Goal: Check status: Check status

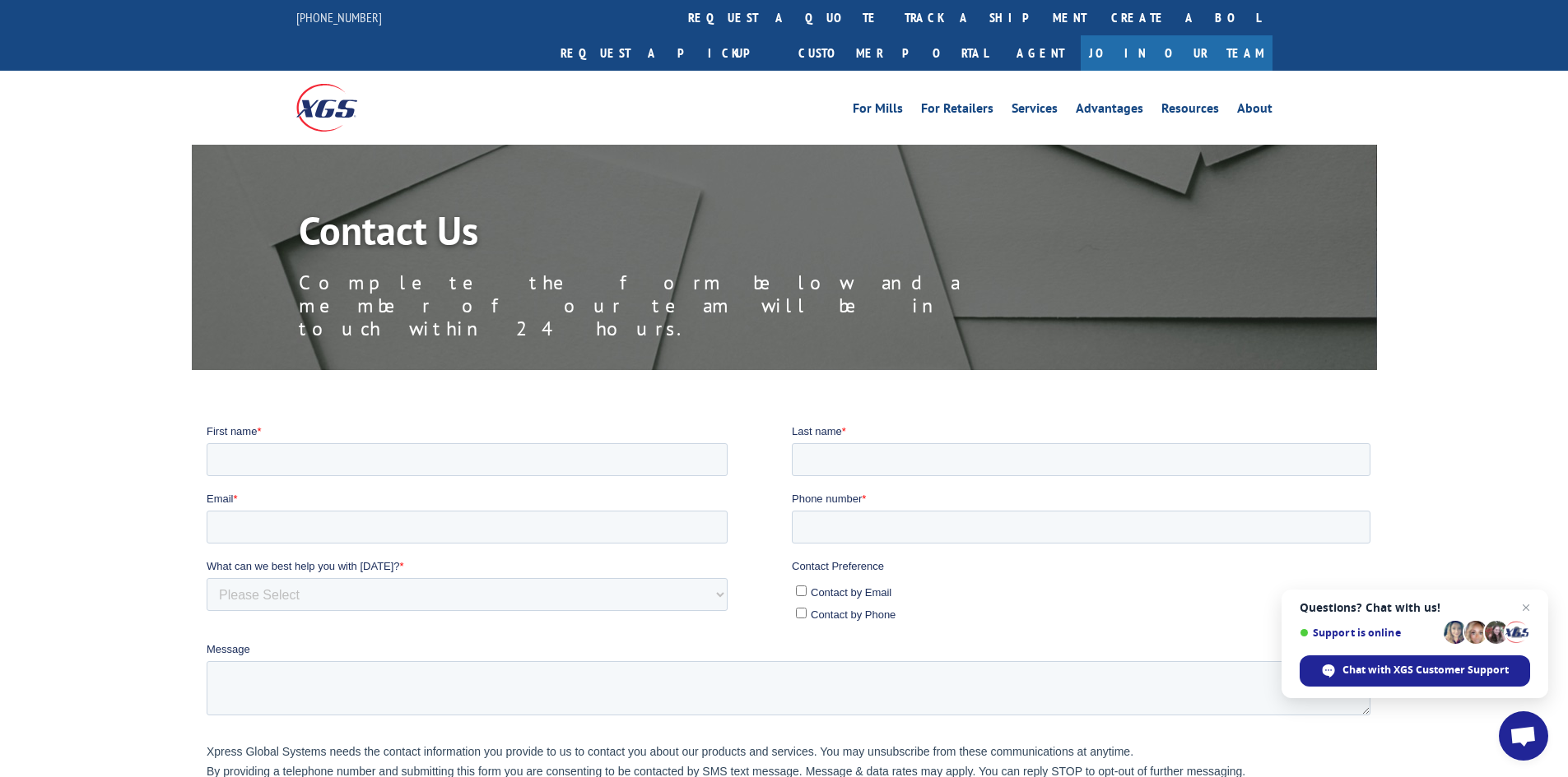
click at [1538, 612] on span "Questions? Chat with us! Support is online Chat with XGS Customer Support" at bounding box center [1415, 644] width 267 height 109
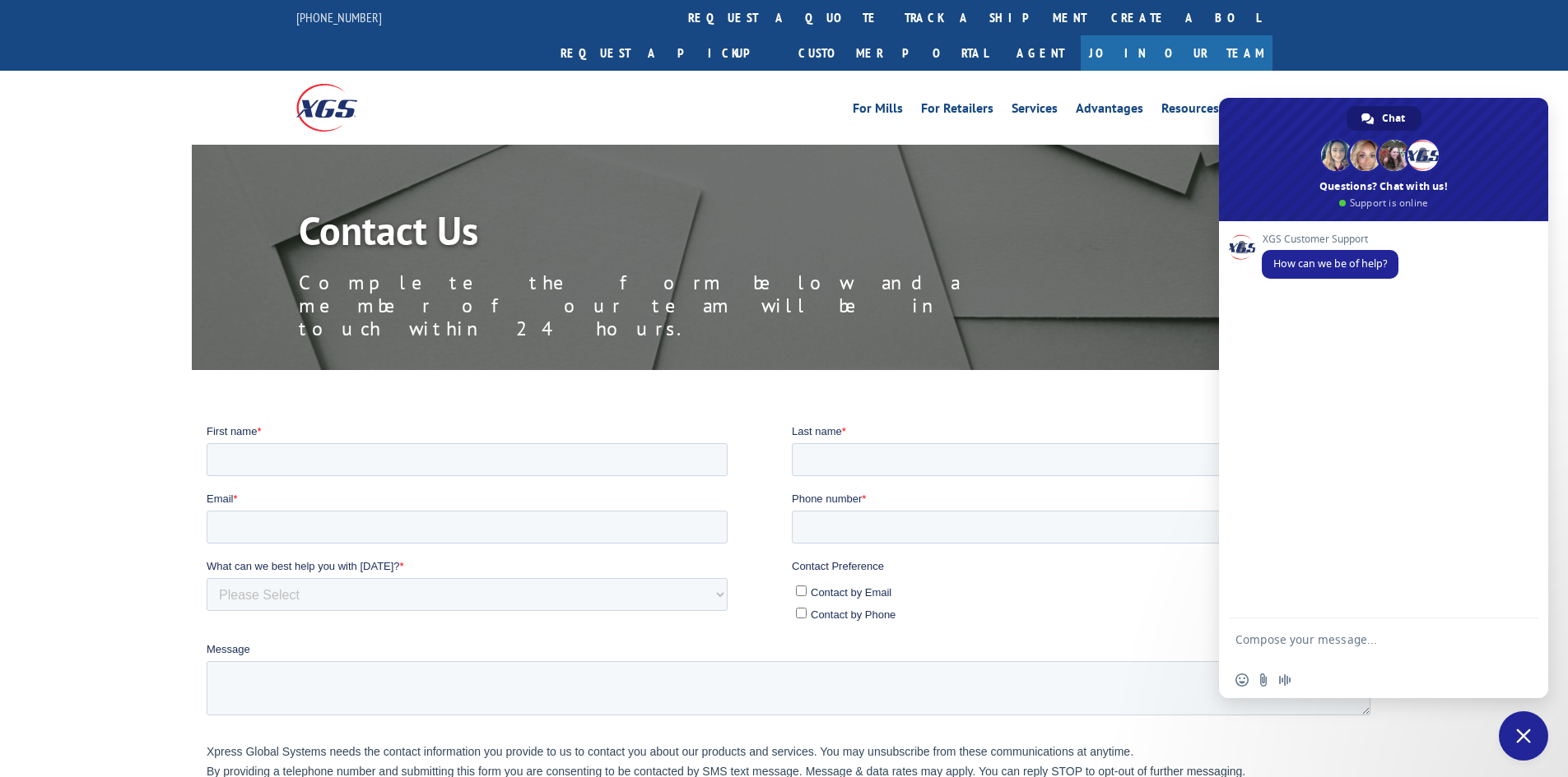
click at [1522, 741] on span "Close chat" at bounding box center [1523, 736] width 15 height 15
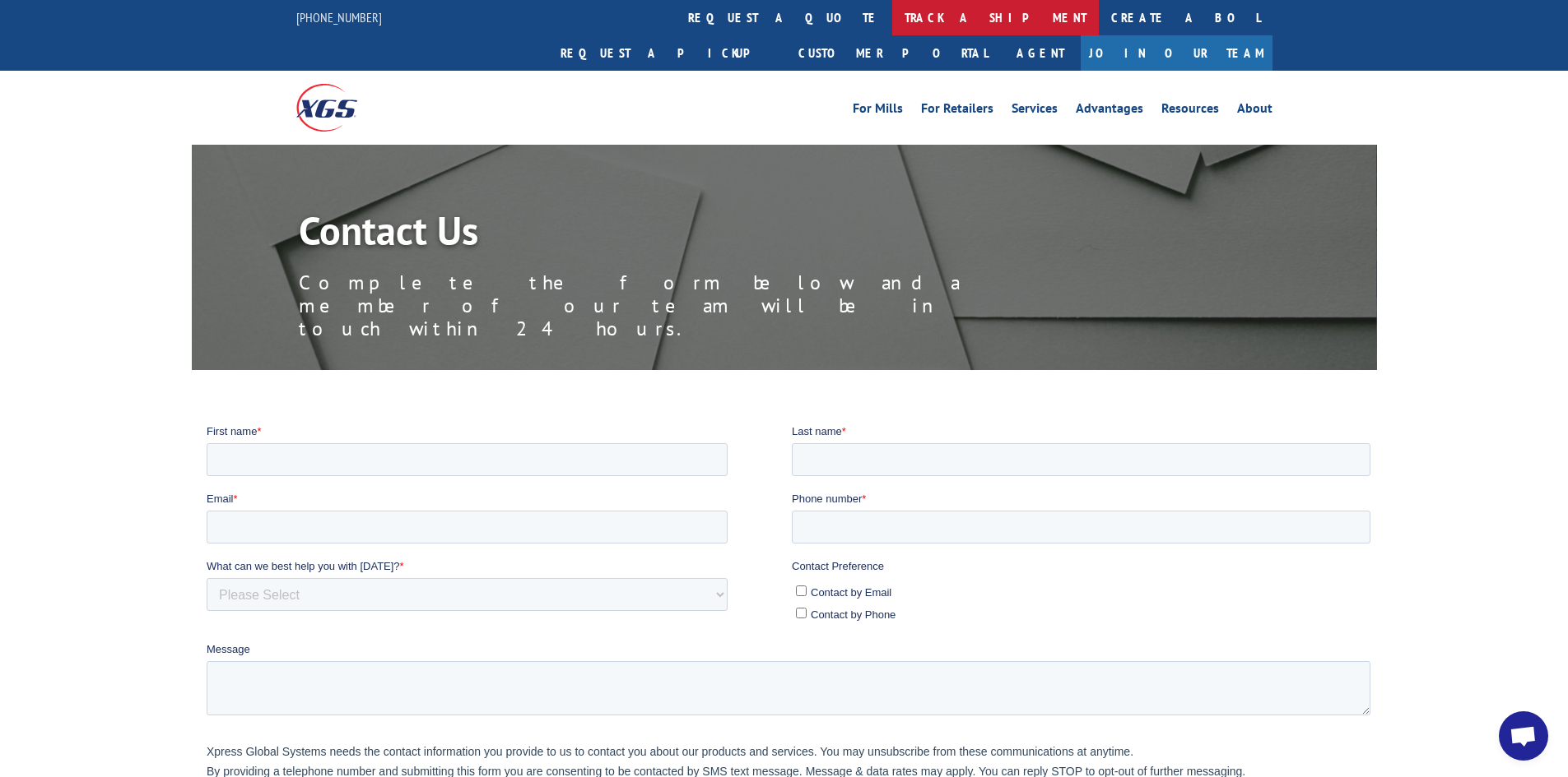
click at [892, 16] on link "track a shipment" at bounding box center [995, 17] width 206 height 36
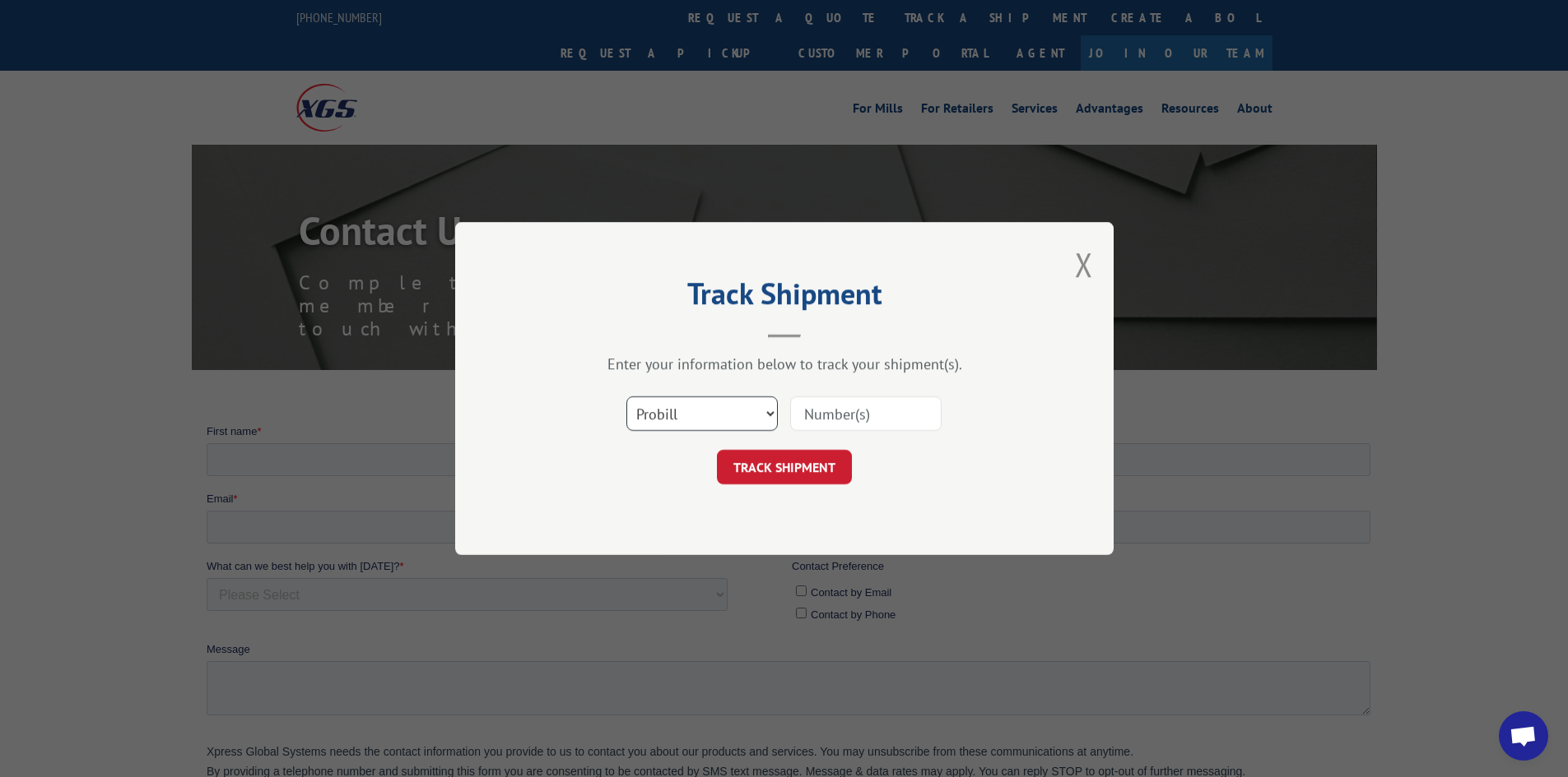
click at [680, 417] on select "Select category... Probill BOL PO" at bounding box center [702, 414] width 152 height 35
click at [888, 413] on input at bounding box center [865, 414] width 152 height 35
paste input "14803363"
type input "14803363"
click at [755, 466] on button "TRACK SHIPMENT" at bounding box center [784, 467] width 135 height 35
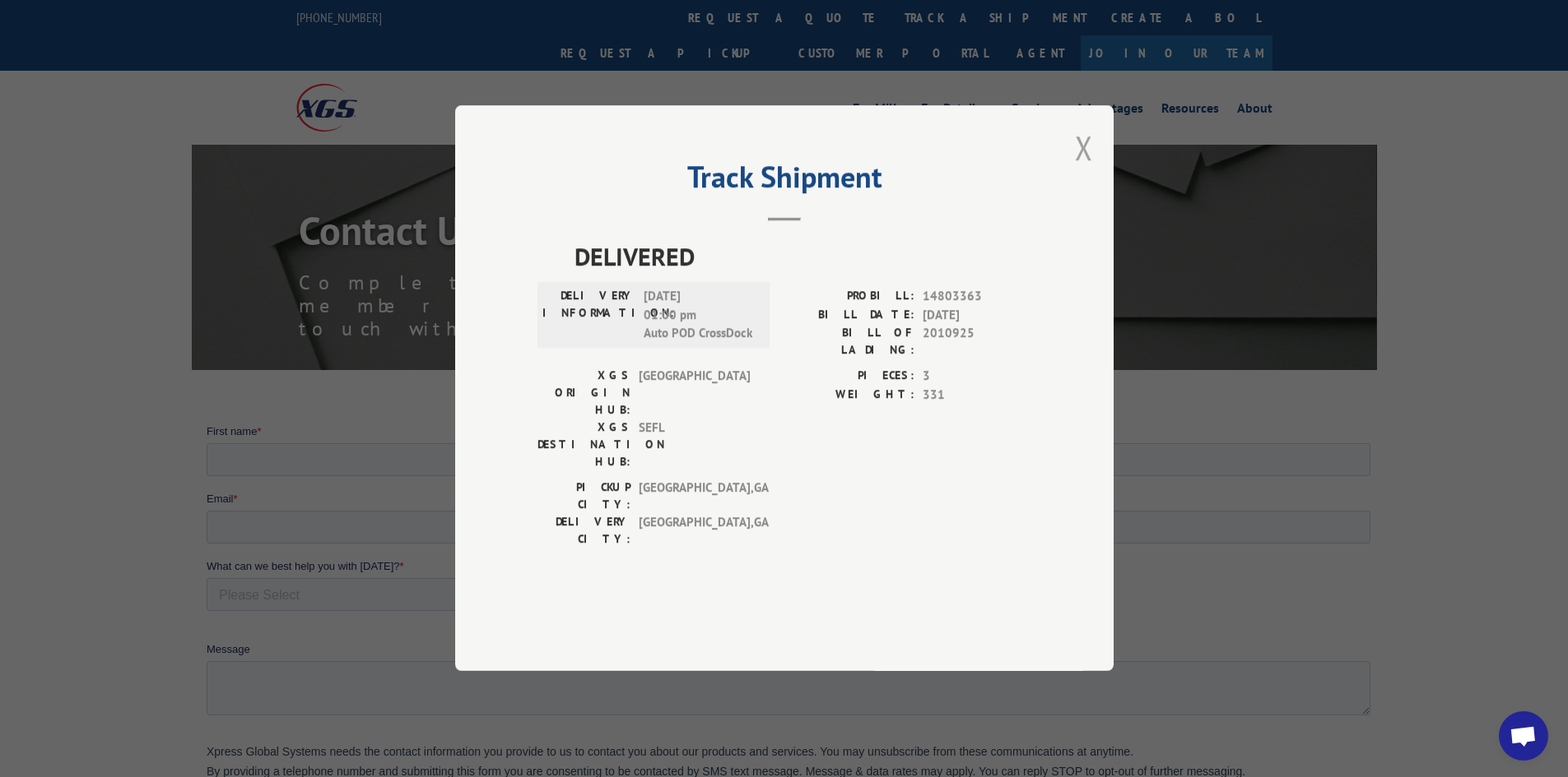
click at [1088, 170] on button "Close modal" at bounding box center [1084, 147] width 18 height 44
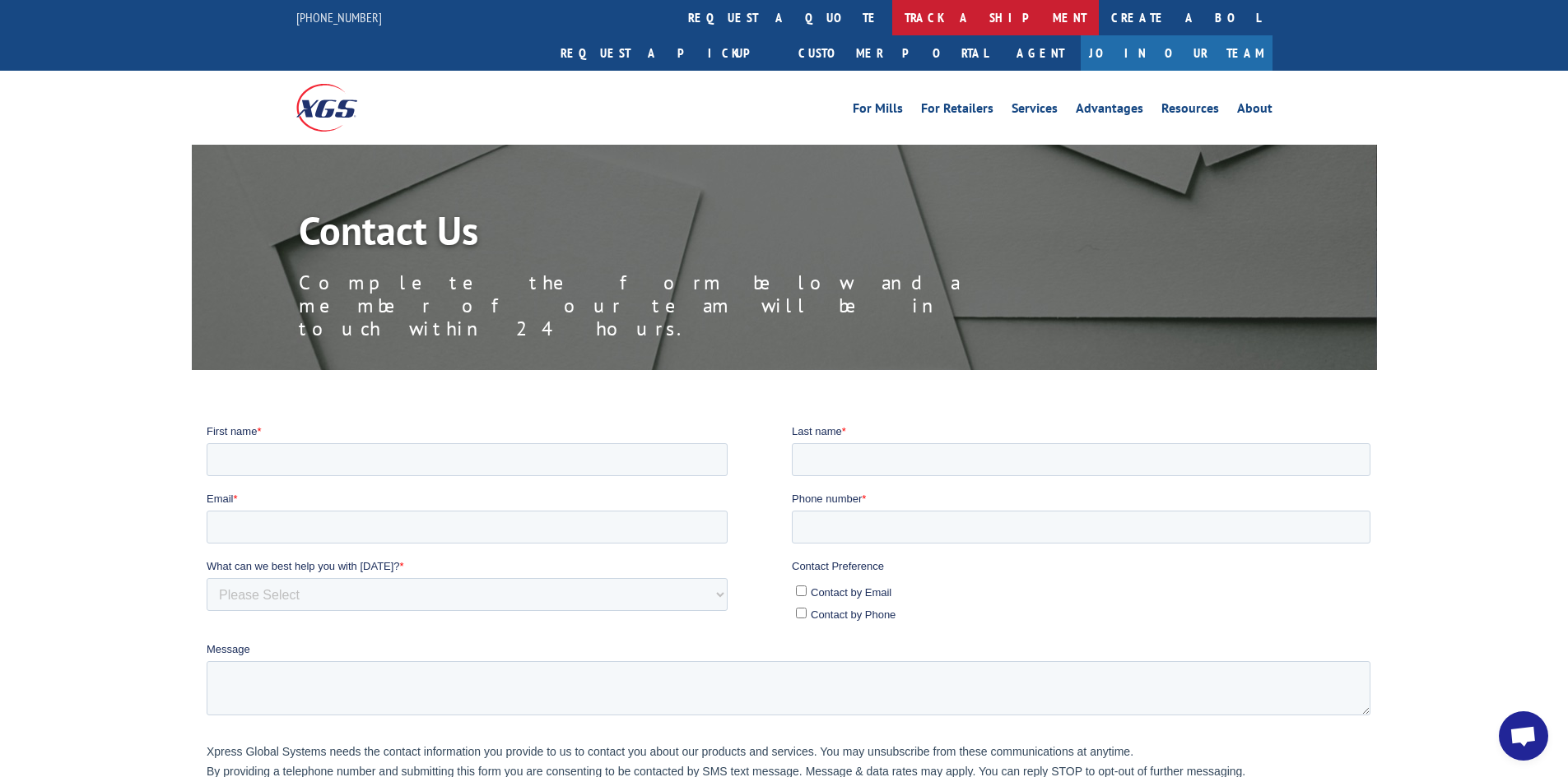
click at [892, 16] on link "track a shipment" at bounding box center [995, 17] width 206 height 36
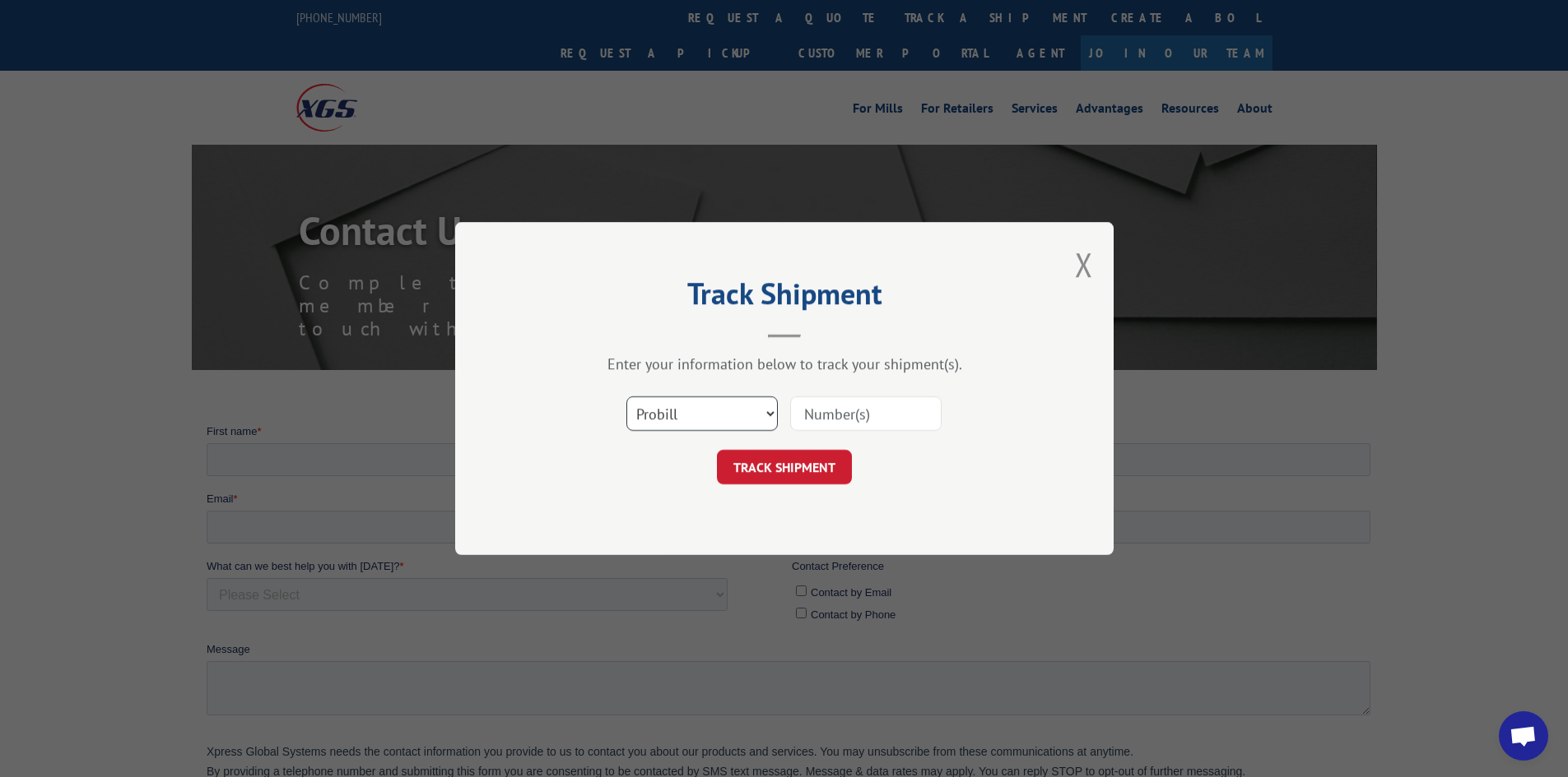
click at [709, 419] on select "Select category... Probill BOL PO" at bounding box center [702, 414] width 152 height 35
select select "bol"
click at [627, 397] on select "Select category... Probill BOL PO" at bounding box center [702, 414] width 152 height 35
click at [861, 415] on input at bounding box center [865, 414] width 152 height 35
paste input "14803363"
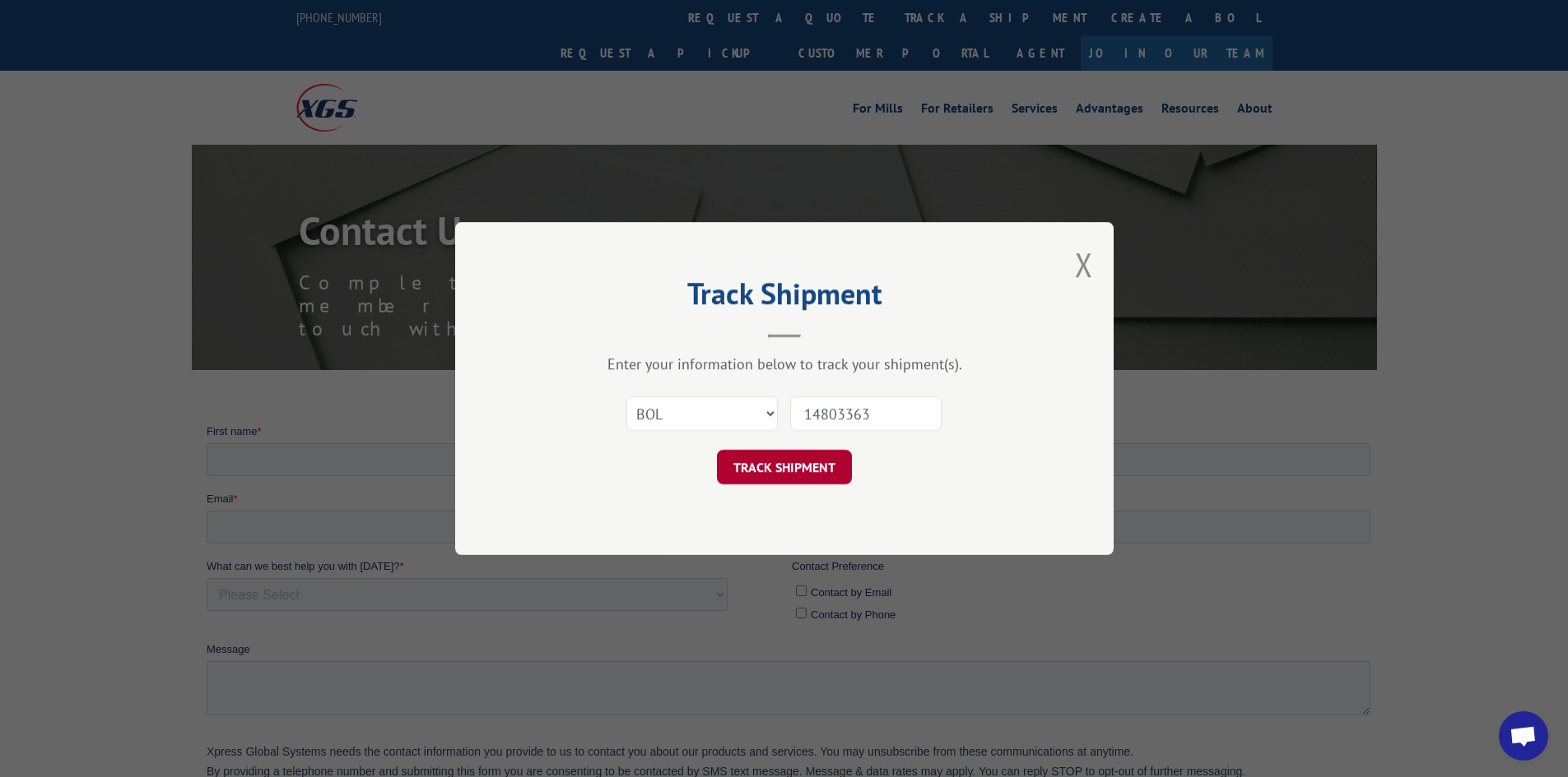
type input "14803363"
click at [795, 462] on button "TRACK SHIPMENT" at bounding box center [784, 467] width 135 height 35
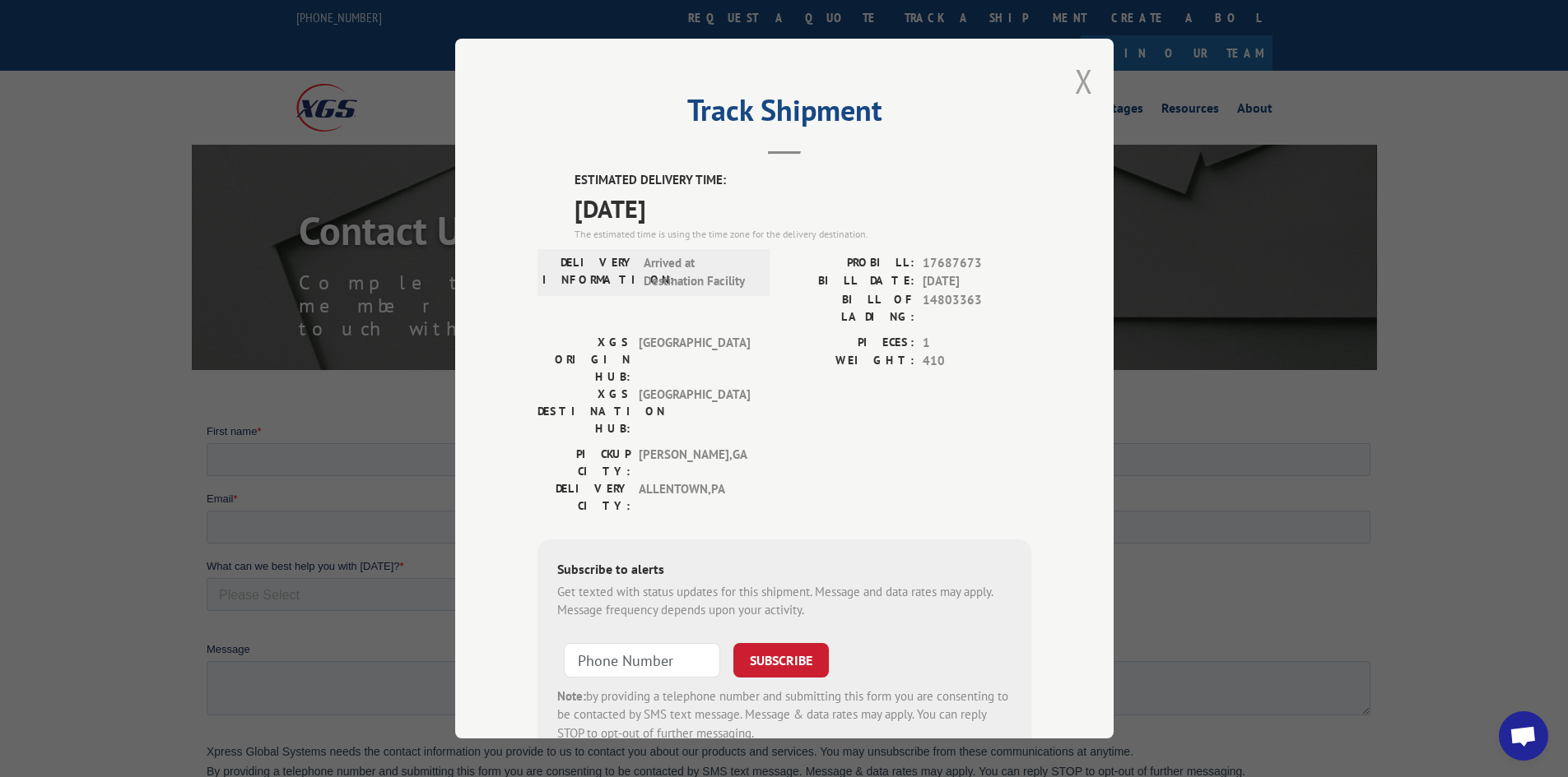
click at [1076, 79] on button "Close modal" at bounding box center [1084, 80] width 18 height 44
